Goal: Transaction & Acquisition: Purchase product/service

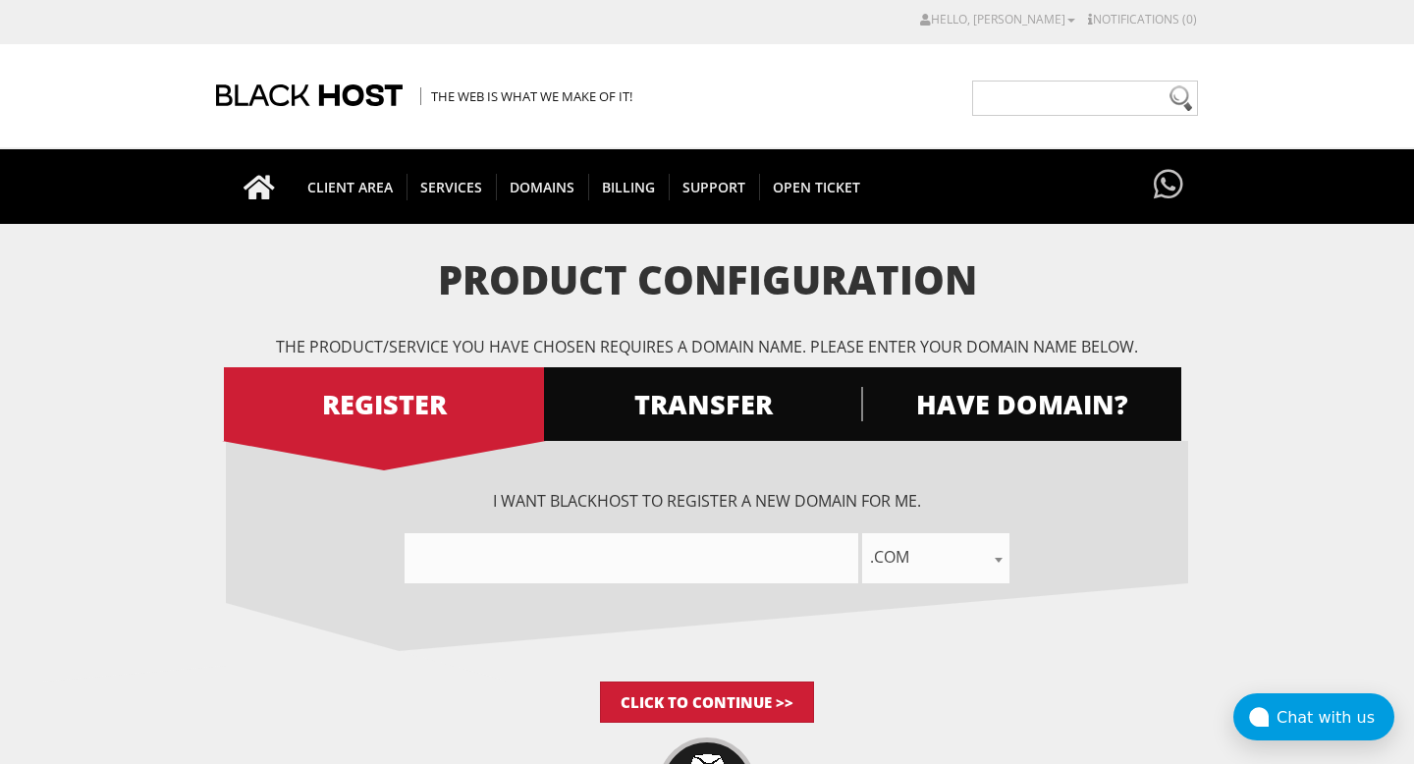
click at [528, 565] on input"] "text" at bounding box center [632, 558] width 454 height 50
paste input"] "gaslinecapitalrealty.com"
click at [616, 563] on input"] "gaslinecapitalrealtycom" at bounding box center [632, 558] width 454 height 50
type input"] "gaslinecapitalrealty"
click at [999, 401] on span "HAVE DOMAIN?" at bounding box center [1021, 404] width 320 height 34
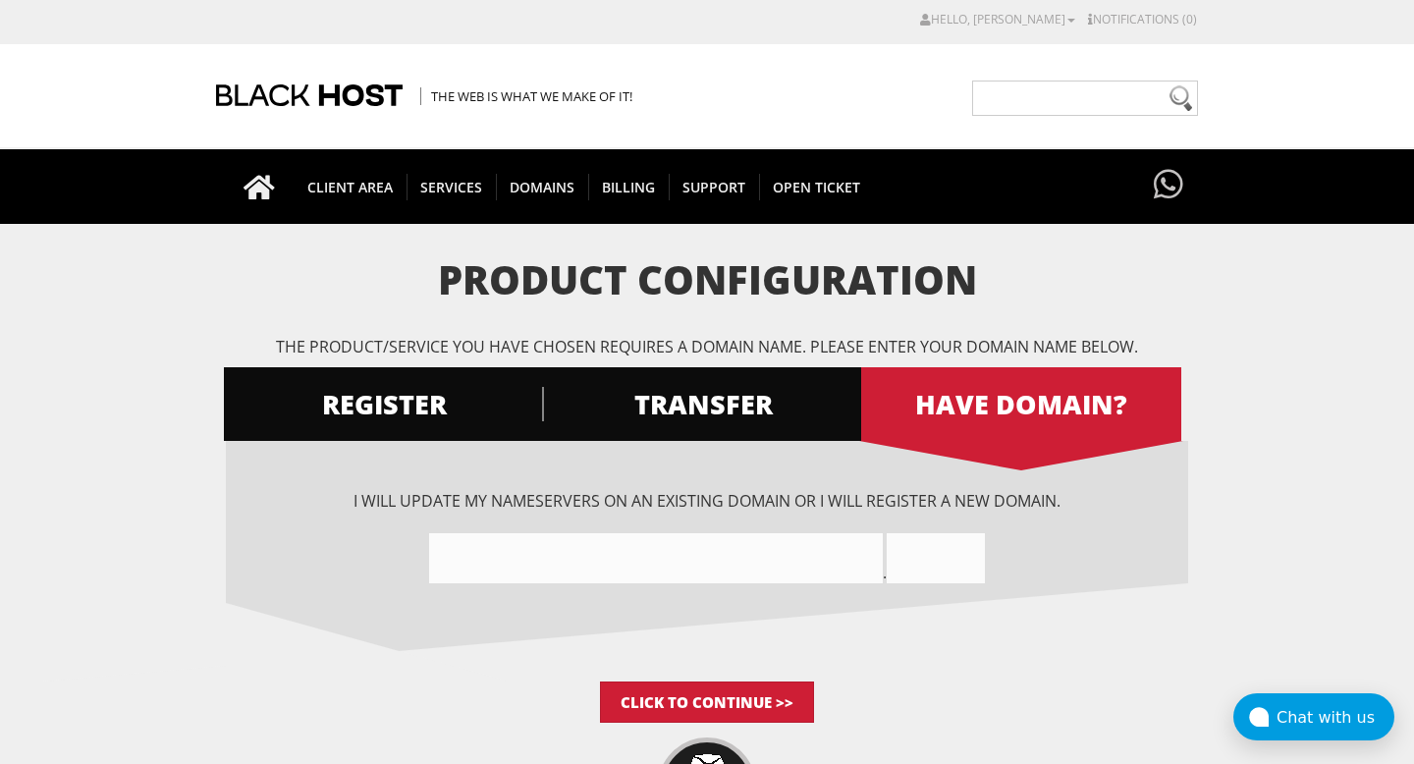
click at [602, 565] on input"] "text" at bounding box center [656, 558] width 454 height 50
paste input"] "gaslinecapitalrealty.com"
drag, startPoint x: 639, startPoint y: 556, endPoint x: 599, endPoint y: 557, distance: 40.3
click at [599, 557] on input"] "gaslinecapitalrealtycom" at bounding box center [656, 558] width 454 height 50
type input"] "gaslinecapitalrealty"
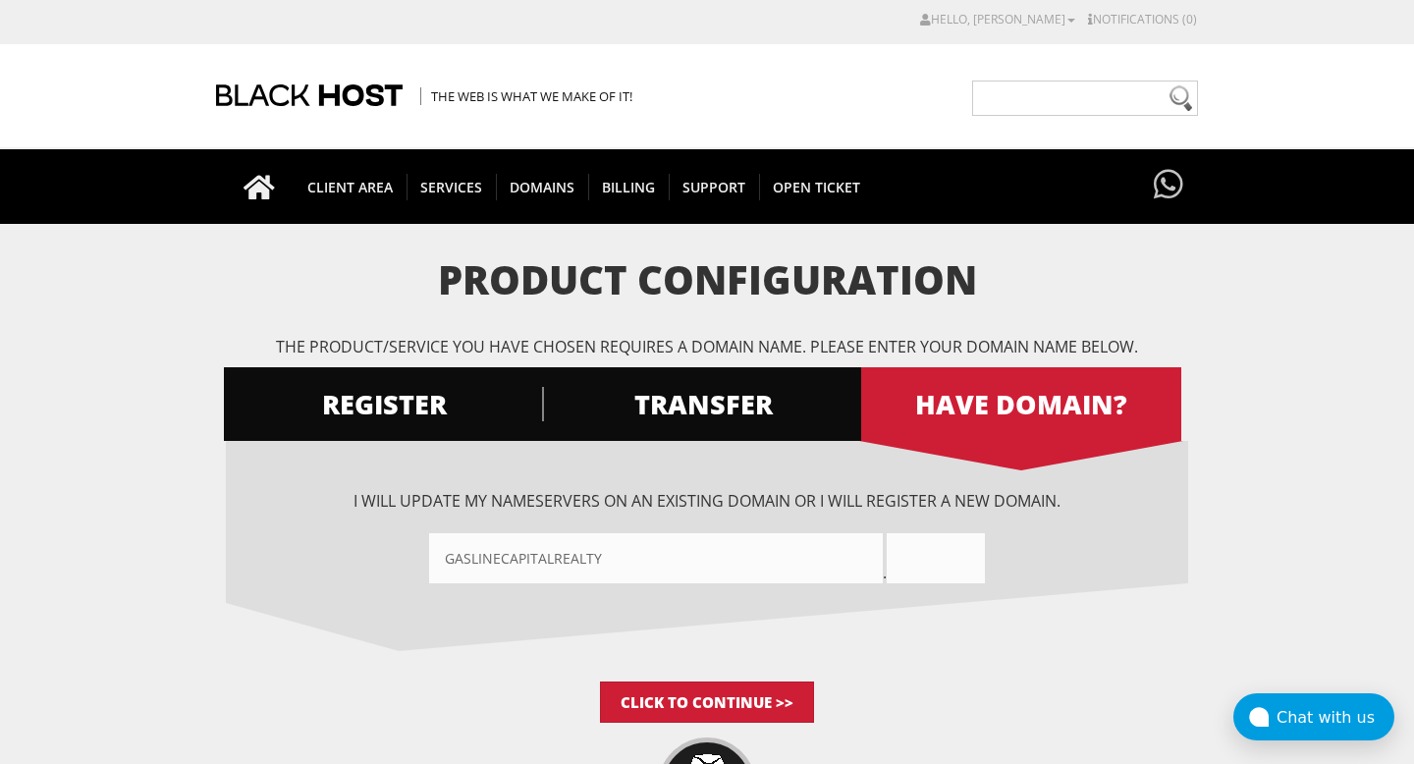
click at [930, 551] on input "text" at bounding box center [936, 558] width 98 height 50
type input "com"
click at [754, 693] on input "Click to Continue >>" at bounding box center [707, 701] width 214 height 41
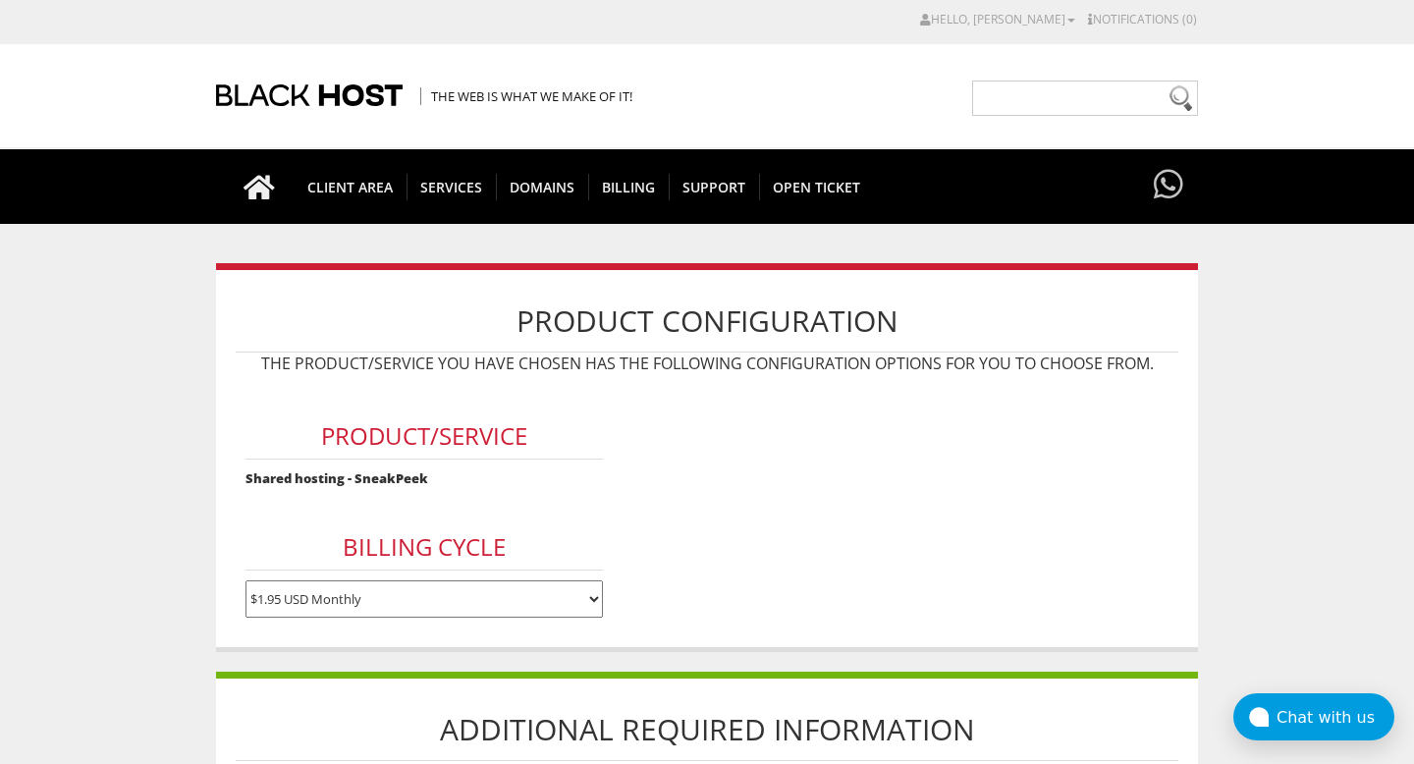
click at [460, 605] on select "$1.95 USD Monthly $17.95 USD Annually $35.90 USD Biennially" at bounding box center [424, 598] width 358 height 37
select select "annually"
click at [245, 580] on select "$1.95 USD Monthly $17.95 USD Annually $35.90 USD Biennially" at bounding box center [424, 598] width 358 height 37
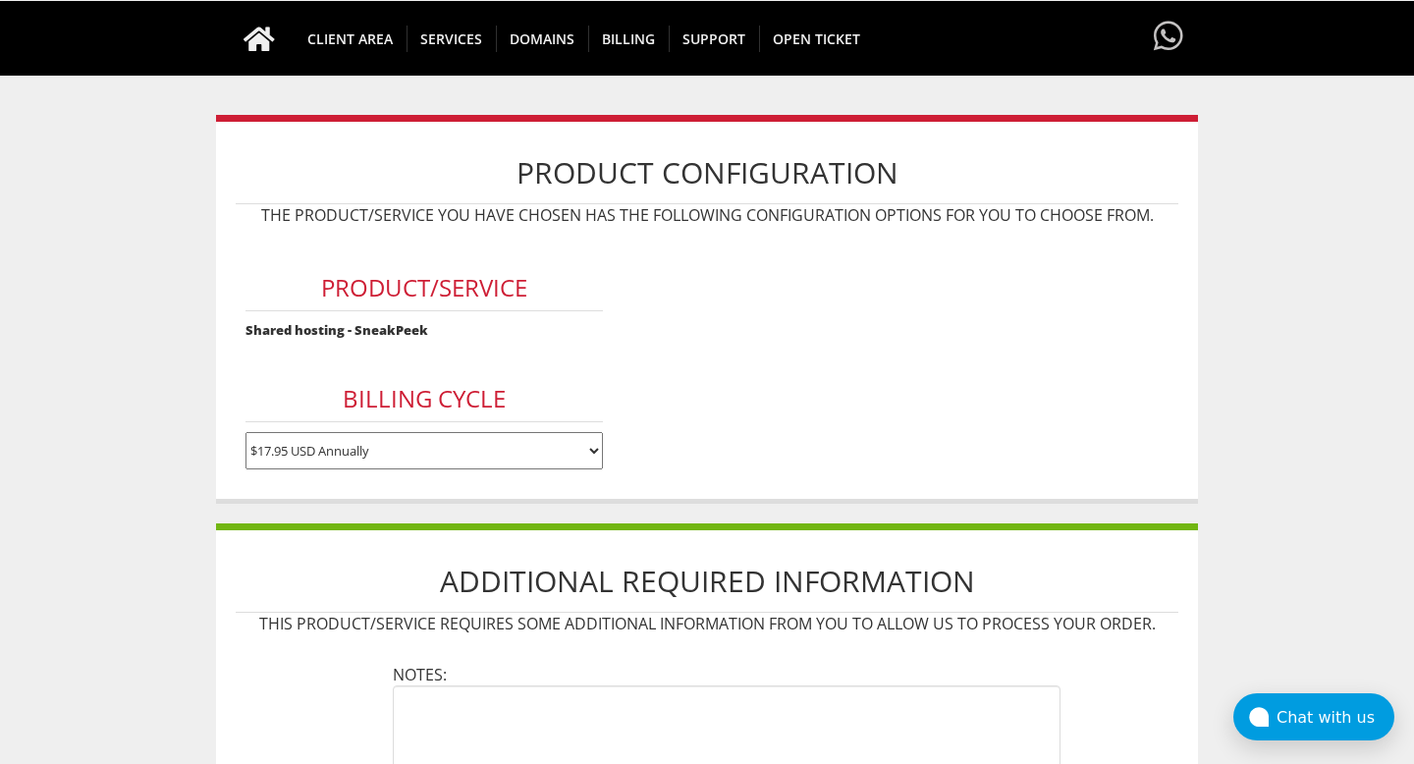
scroll to position [247, 0]
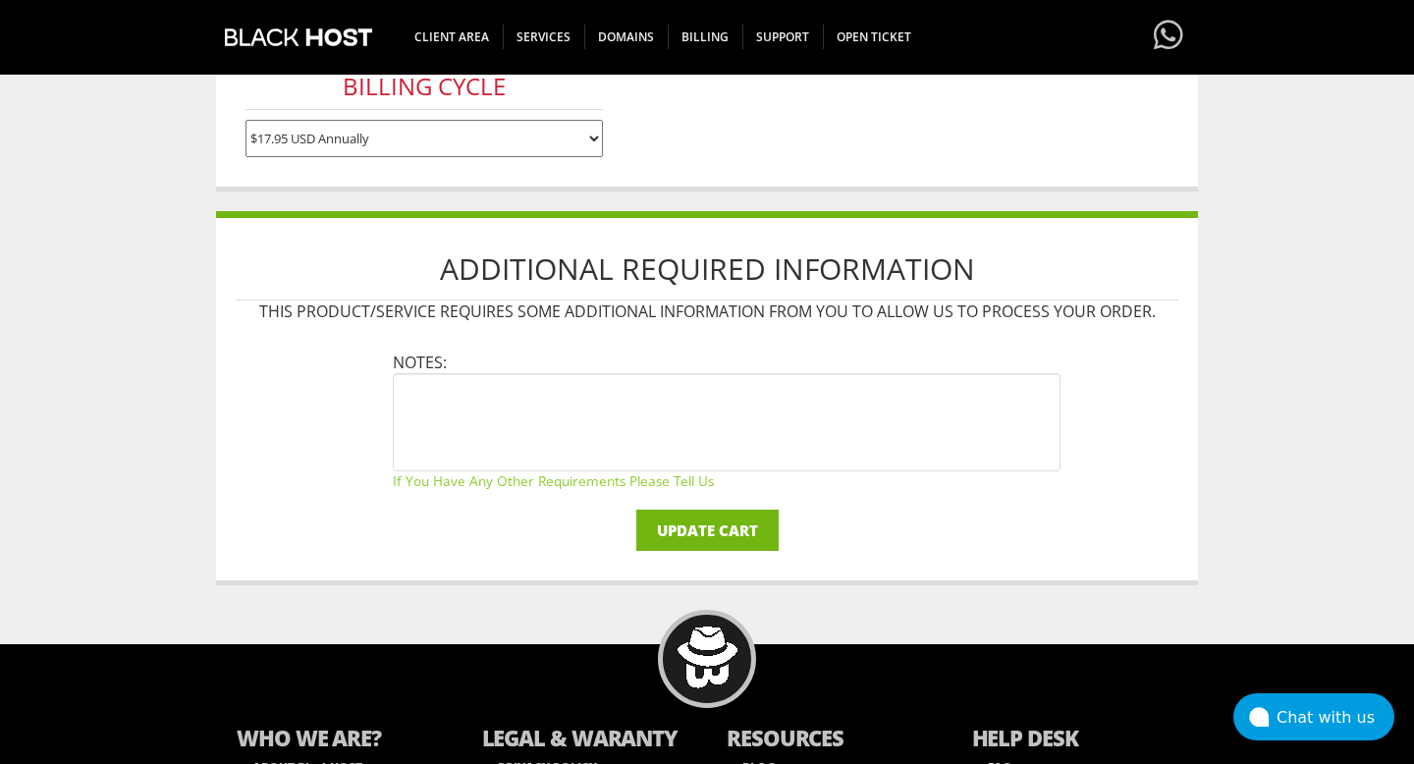
scroll to position [536, 0]
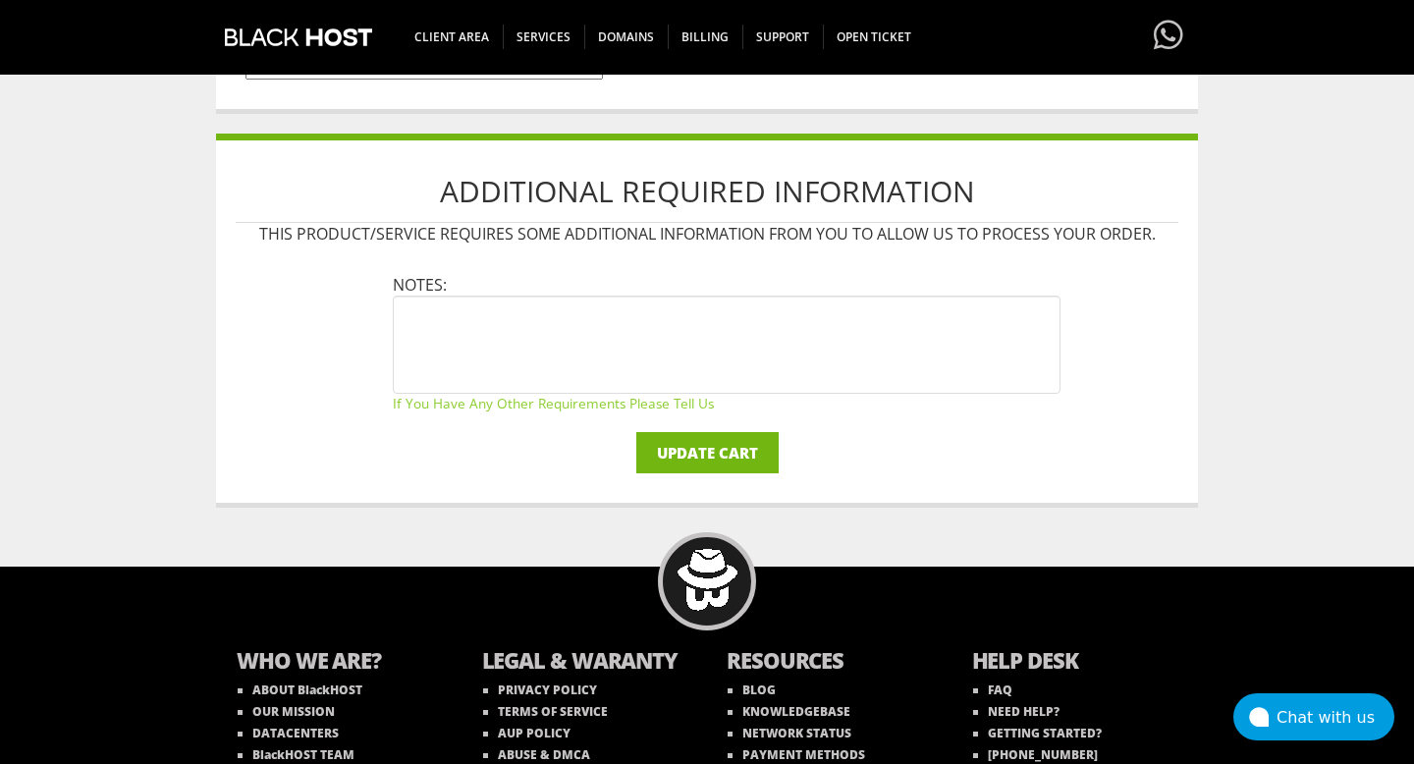
click at [695, 454] on input "Update Cart" at bounding box center [707, 452] width 142 height 41
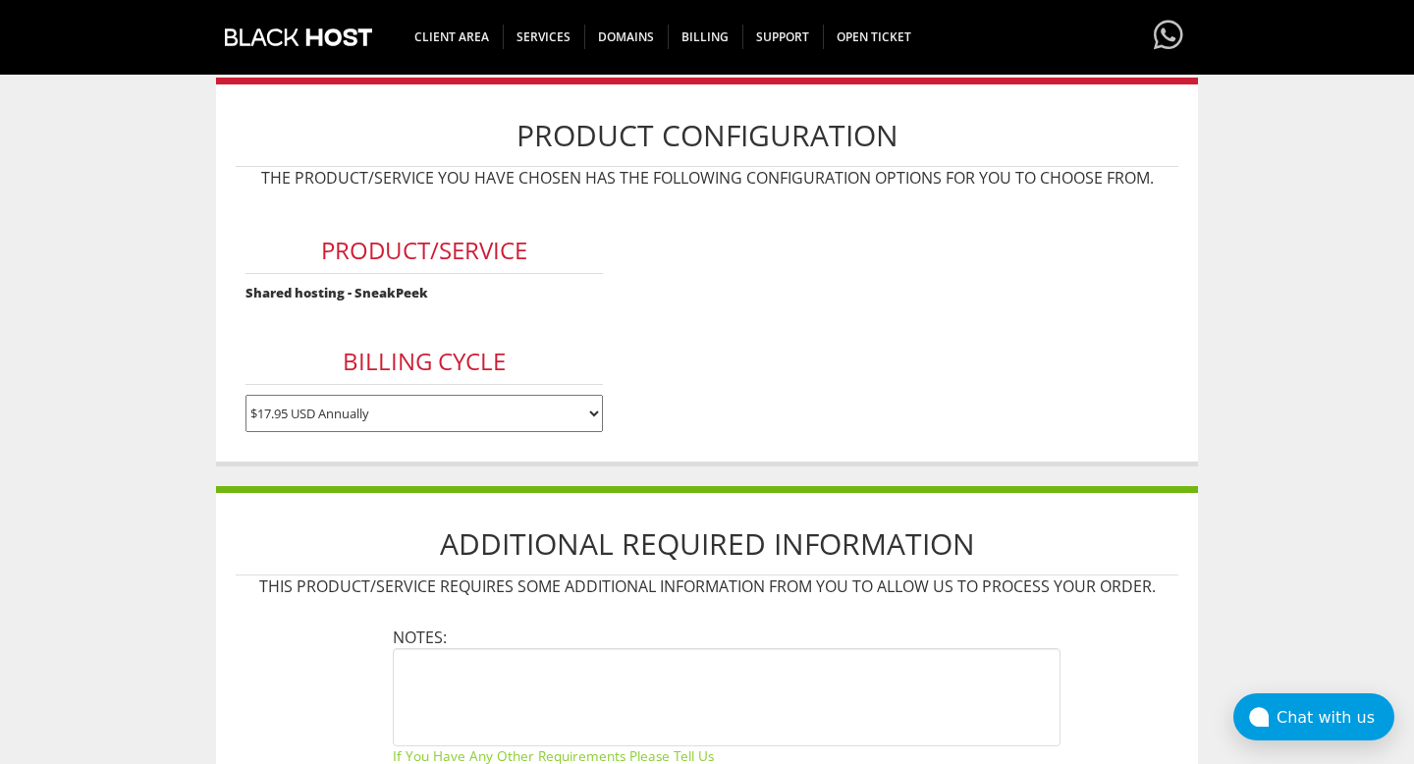
scroll to position [0, 0]
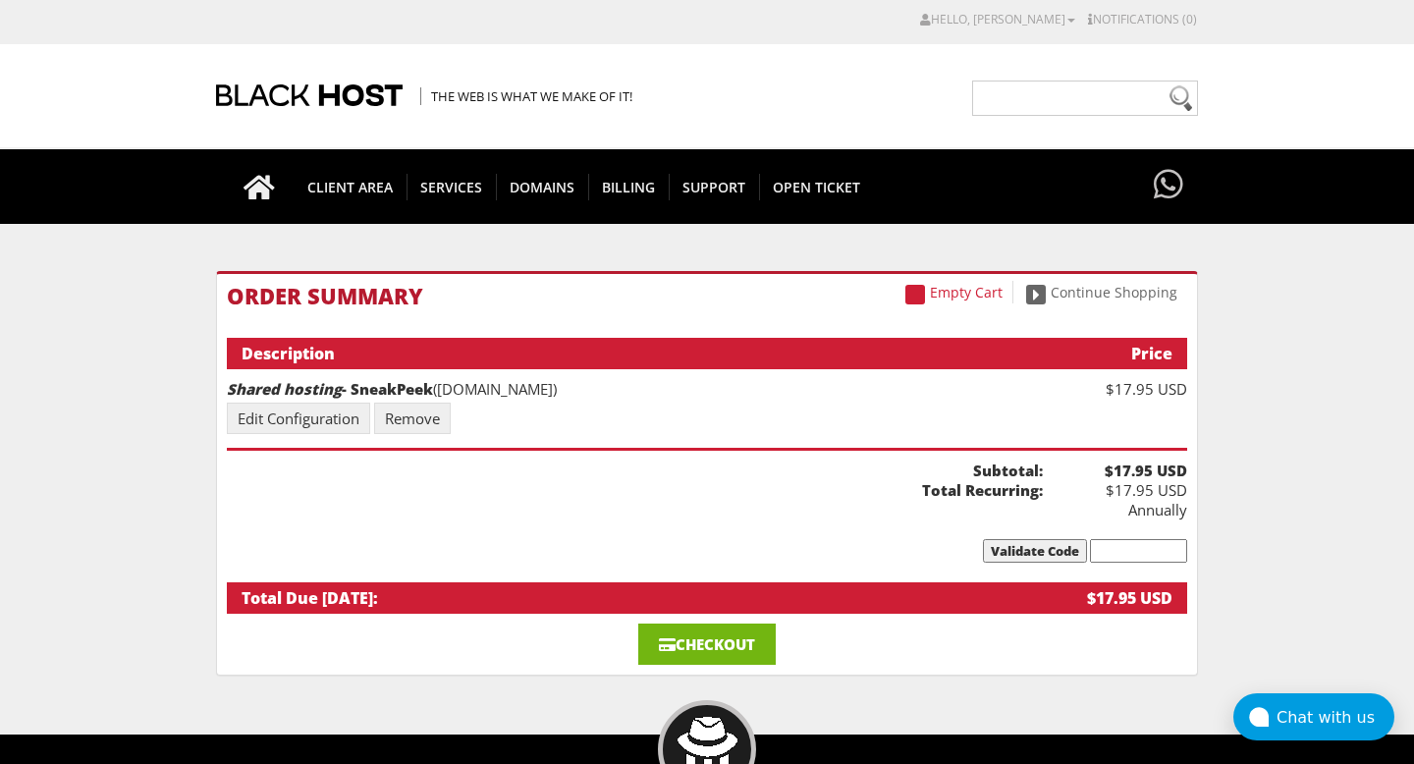
click at [735, 626] on link "Checkout" at bounding box center [706, 644] width 137 height 41
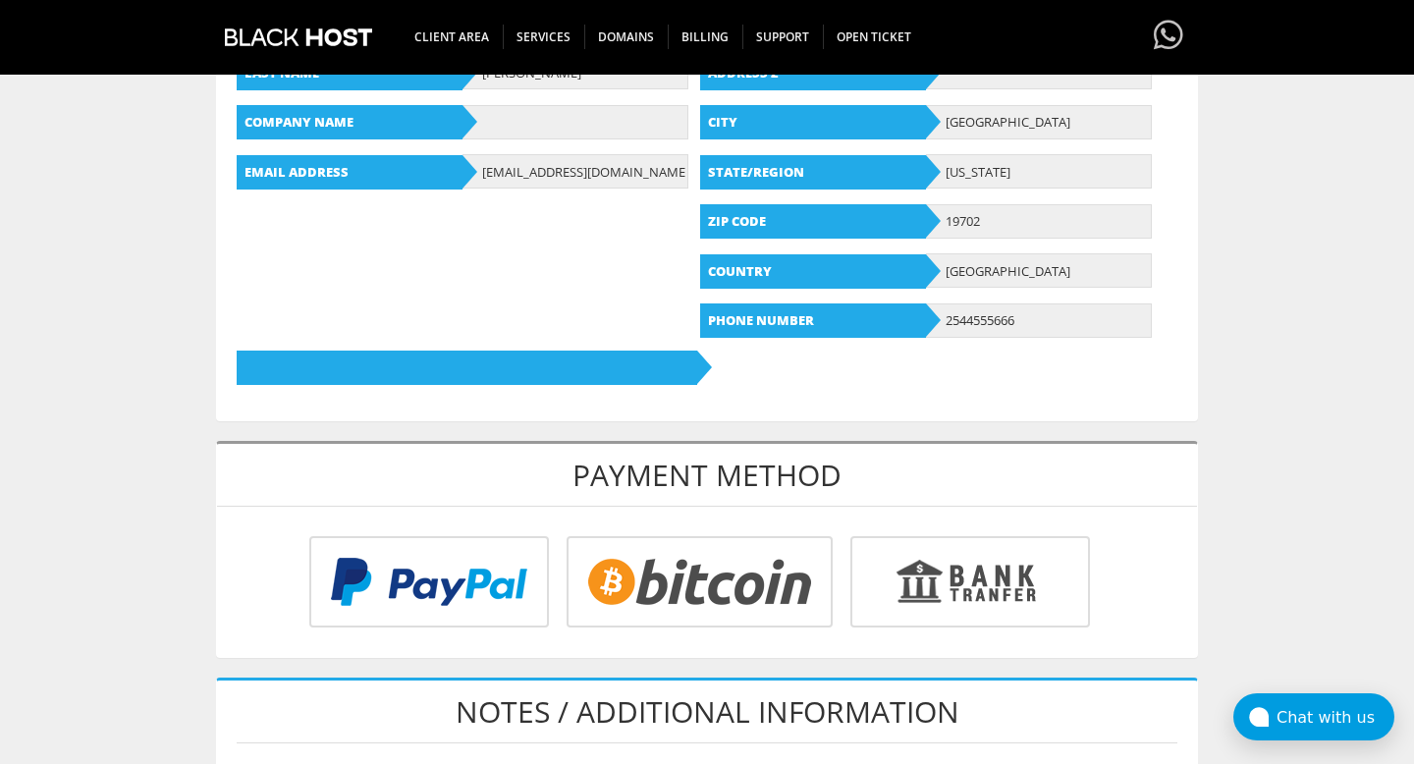
scroll to position [494, 0]
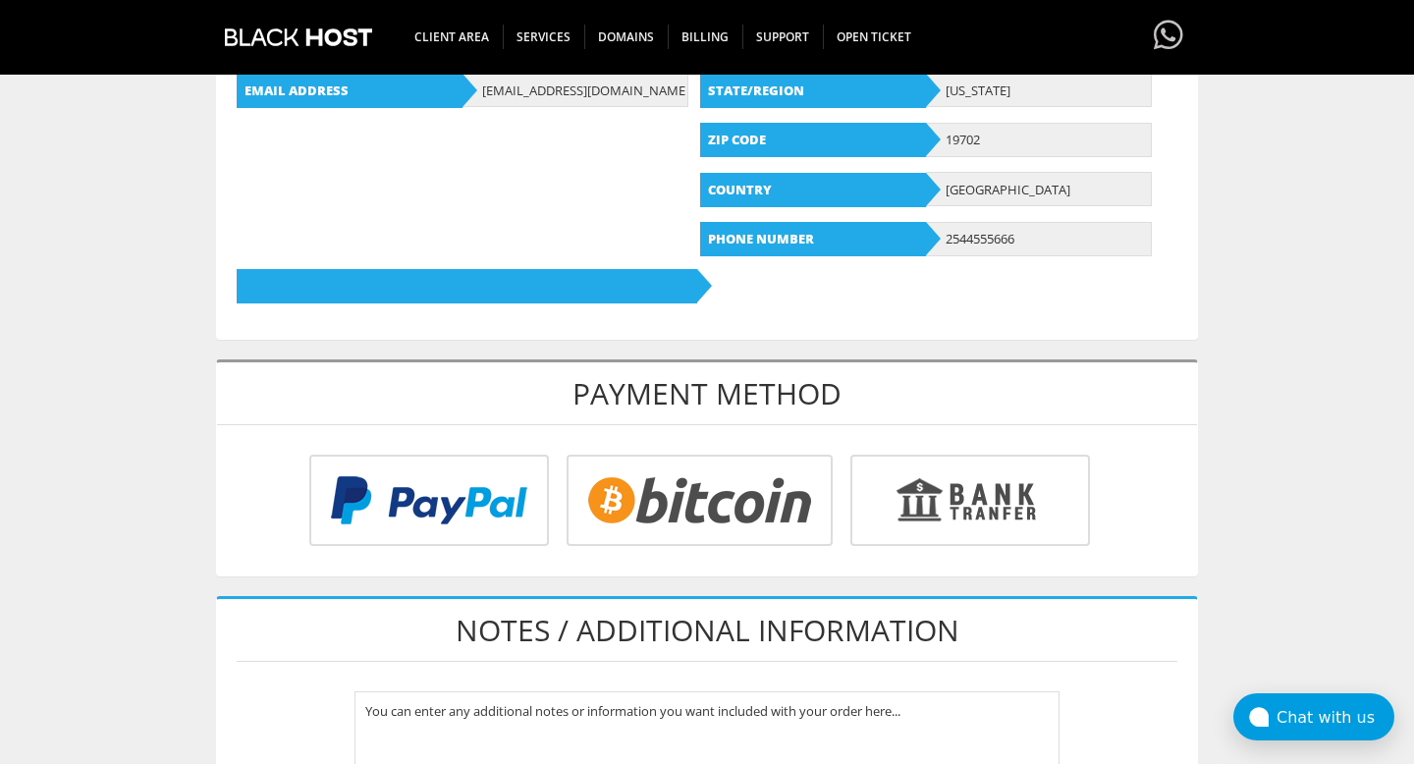
click at [679, 510] on input "radio" at bounding box center [697, 504] width 266 height 91
radio input "true"
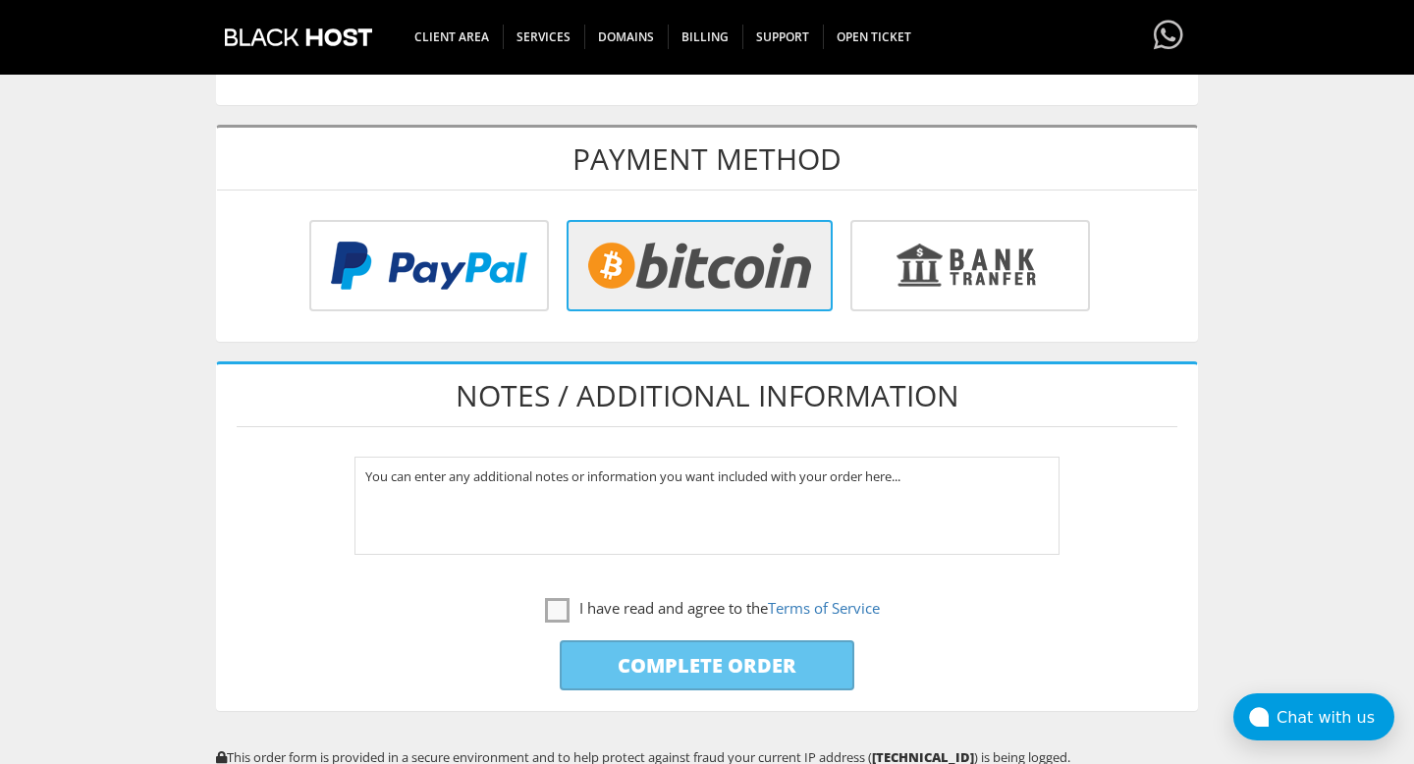
scroll to position [792, 0]
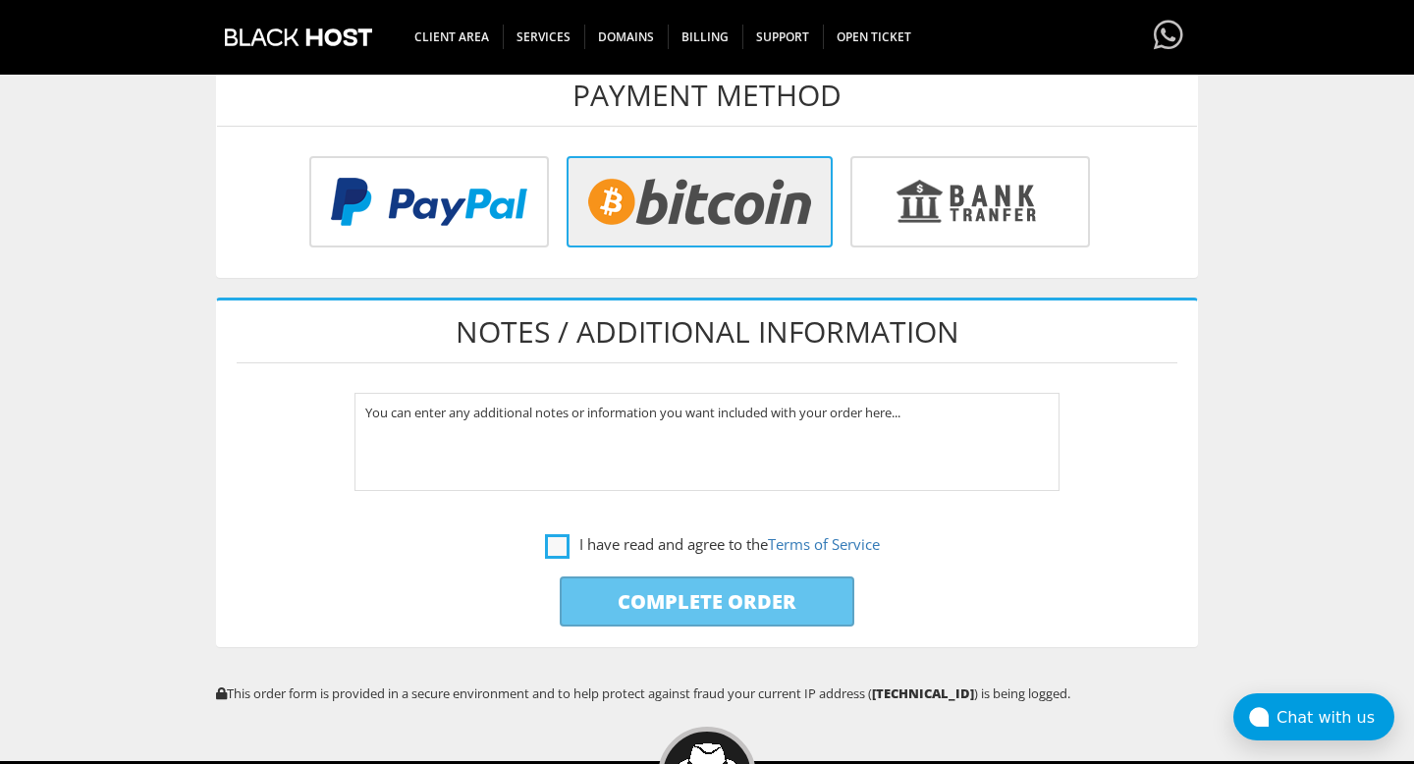
click at [555, 549] on label "I have read and agree to the Terms of Service" at bounding box center [712, 544] width 335 height 25
checkbox input "true"
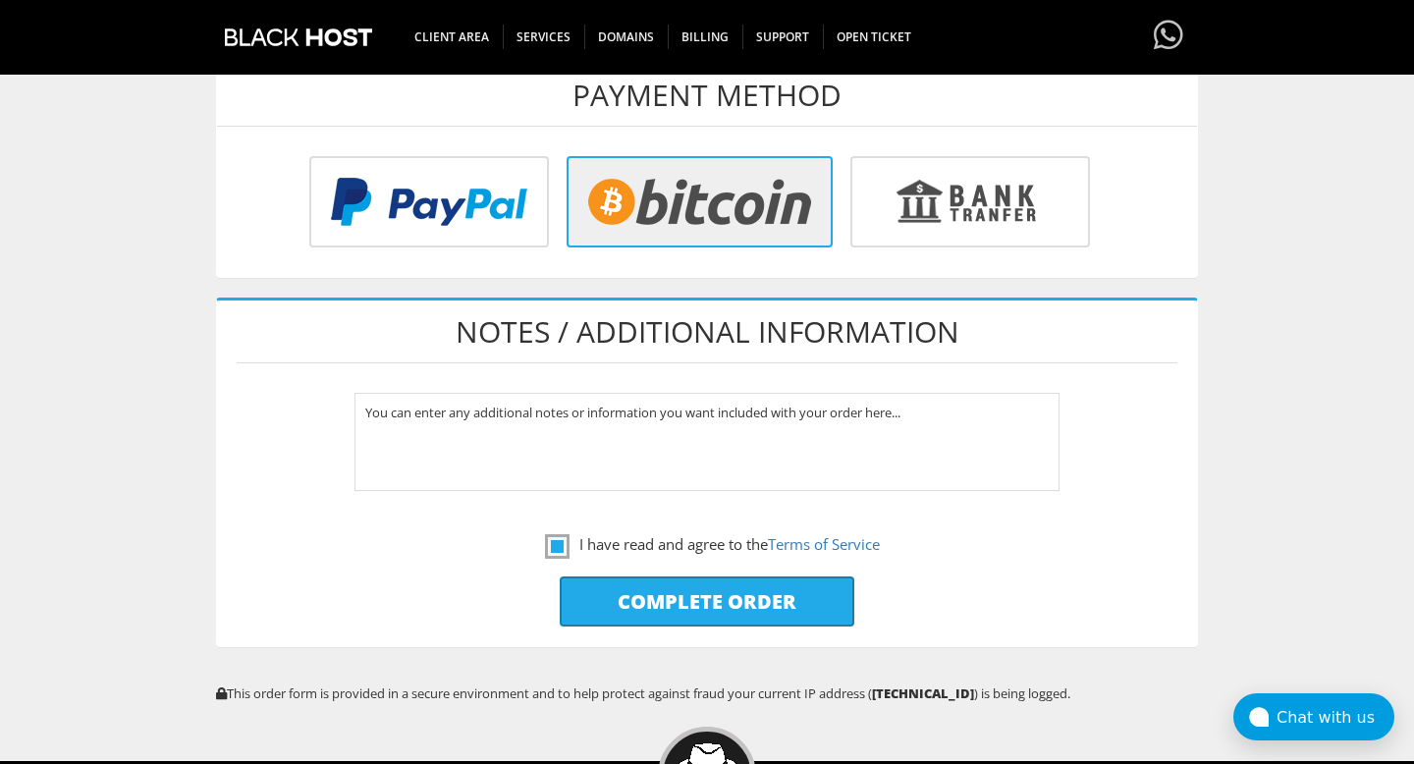
click at [774, 601] on input "Complete Order" at bounding box center [707, 601] width 295 height 50
type input "Please Wait..."
